Goal: Navigation & Orientation: Go to known website

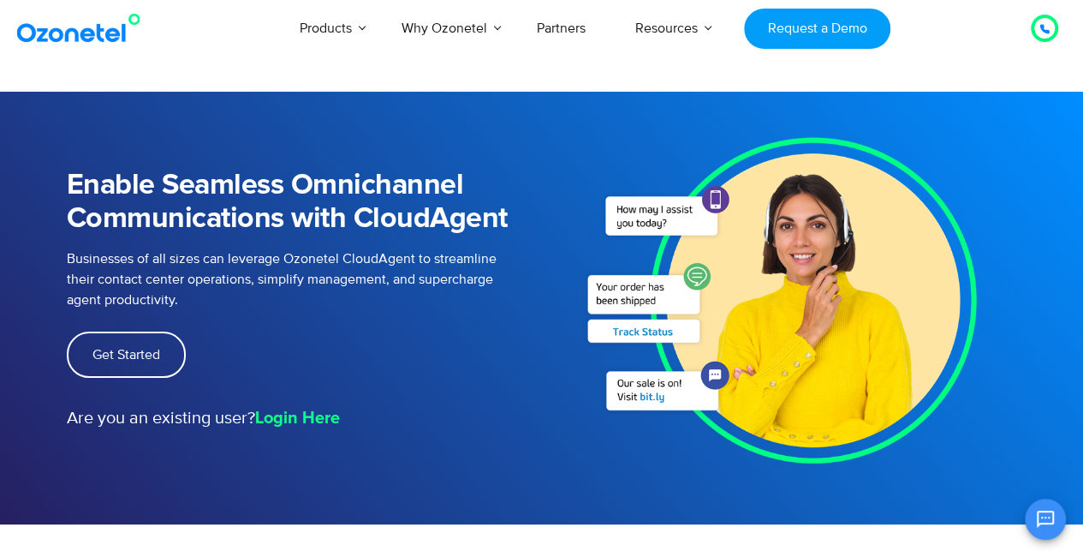
click at [80, 30] on img at bounding box center [82, 28] width 139 height 31
click at [301, 415] on strong "Login Here" at bounding box center [297, 417] width 85 height 17
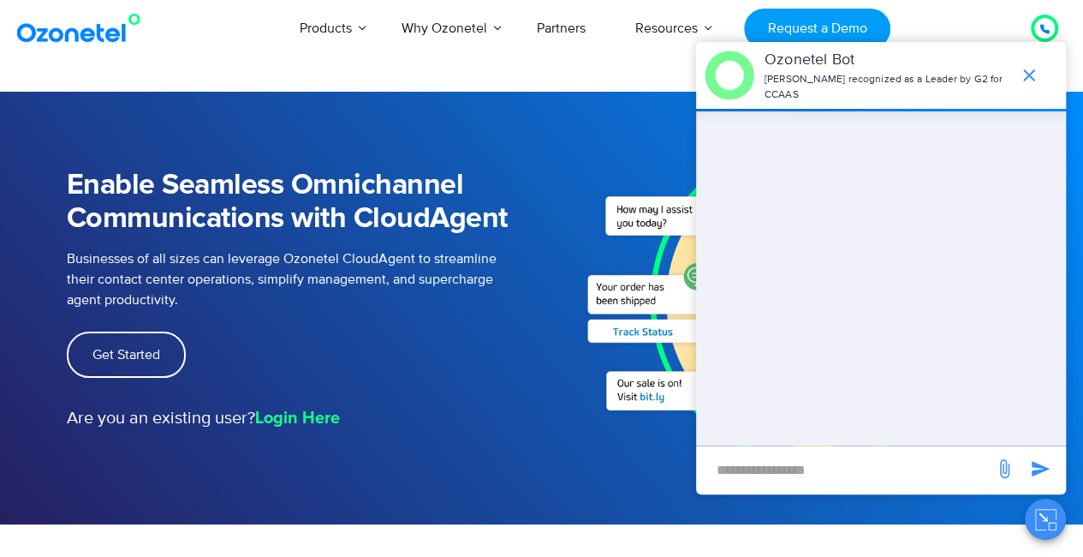
click at [506, 169] on h1 "Enable Seamless Omnichannel Communications with CloudAgent" at bounding box center [292, 202] width 450 height 67
click at [1029, 69] on icon "end chat or minimize" at bounding box center [1029, 75] width 12 height 12
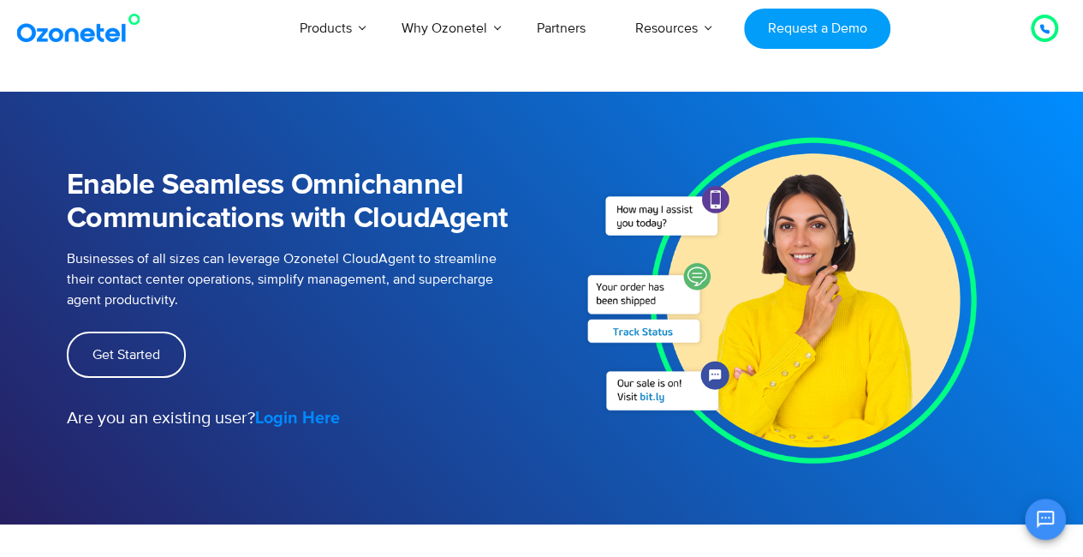
click at [307, 414] on strong "Login Here" at bounding box center [297, 417] width 85 height 17
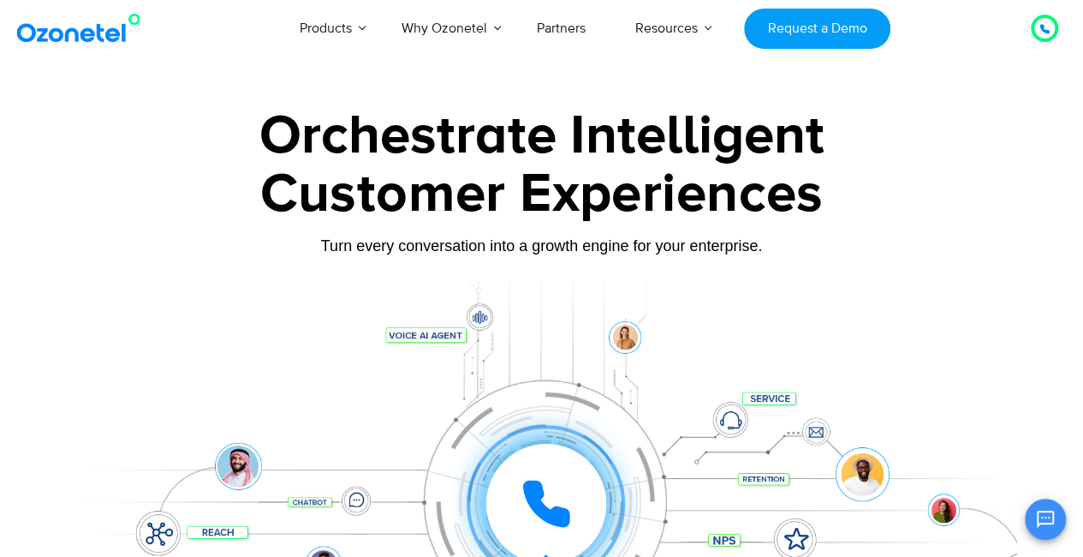
click at [133, 23] on img at bounding box center [82, 28] width 139 height 31
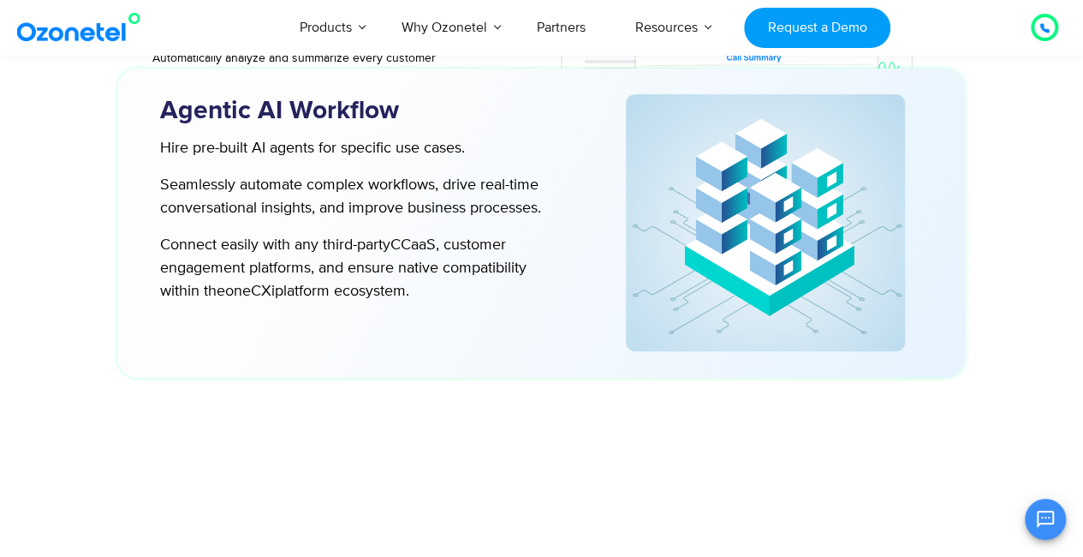
scroll to position [4613, 0]
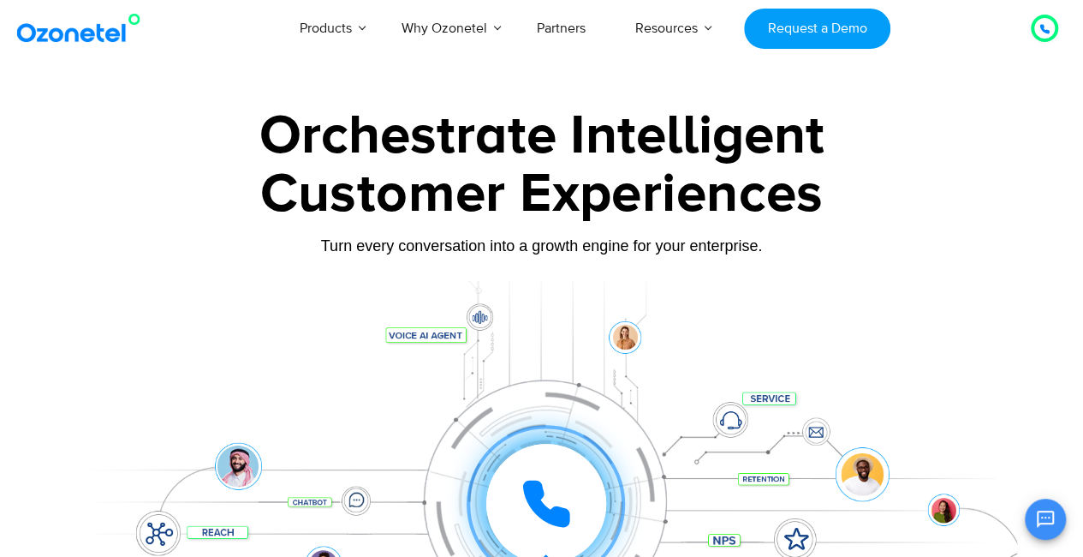
click at [98, 27] on img at bounding box center [82, 28] width 139 height 31
